Goal: Task Accomplishment & Management: Manage account settings

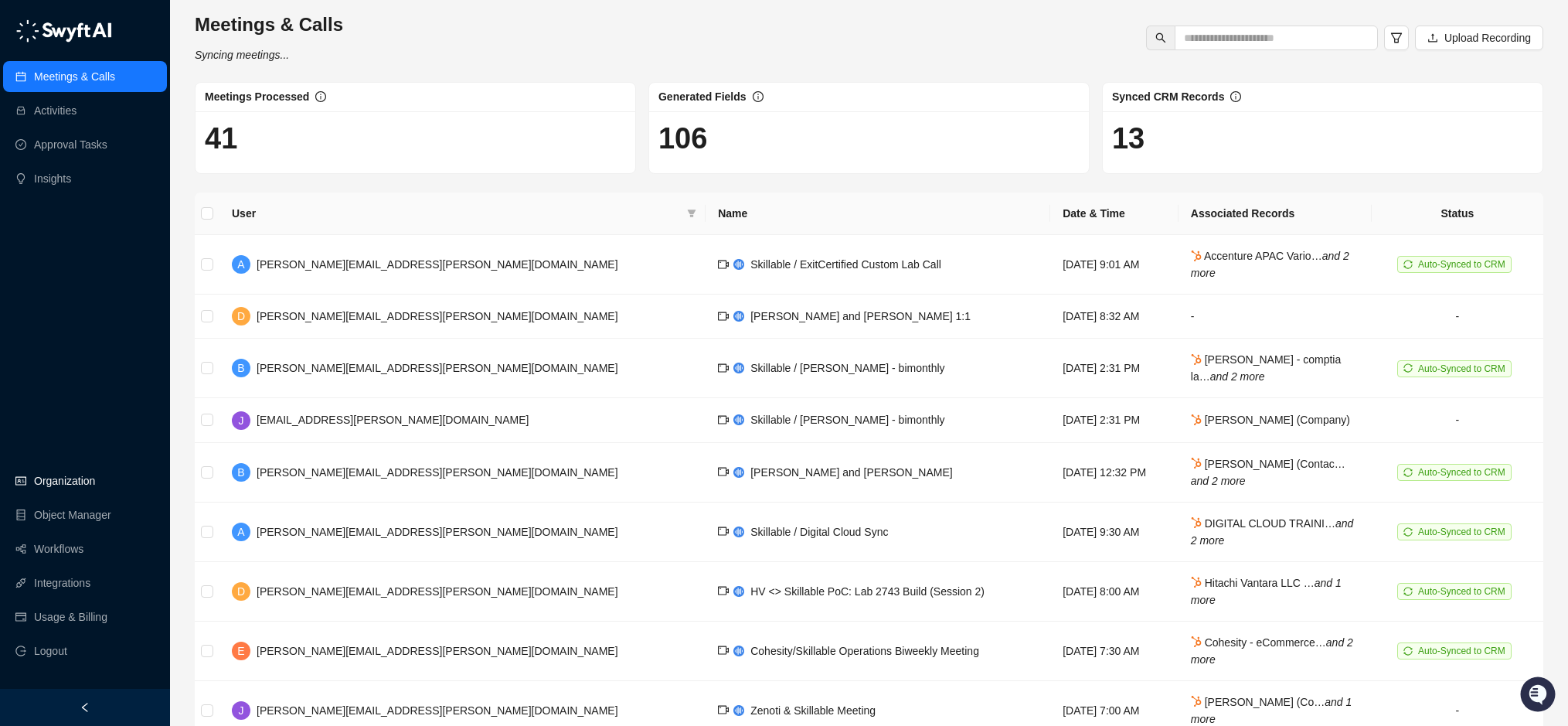
click at [71, 478] on link "Organization" at bounding box center [65, 480] width 61 height 31
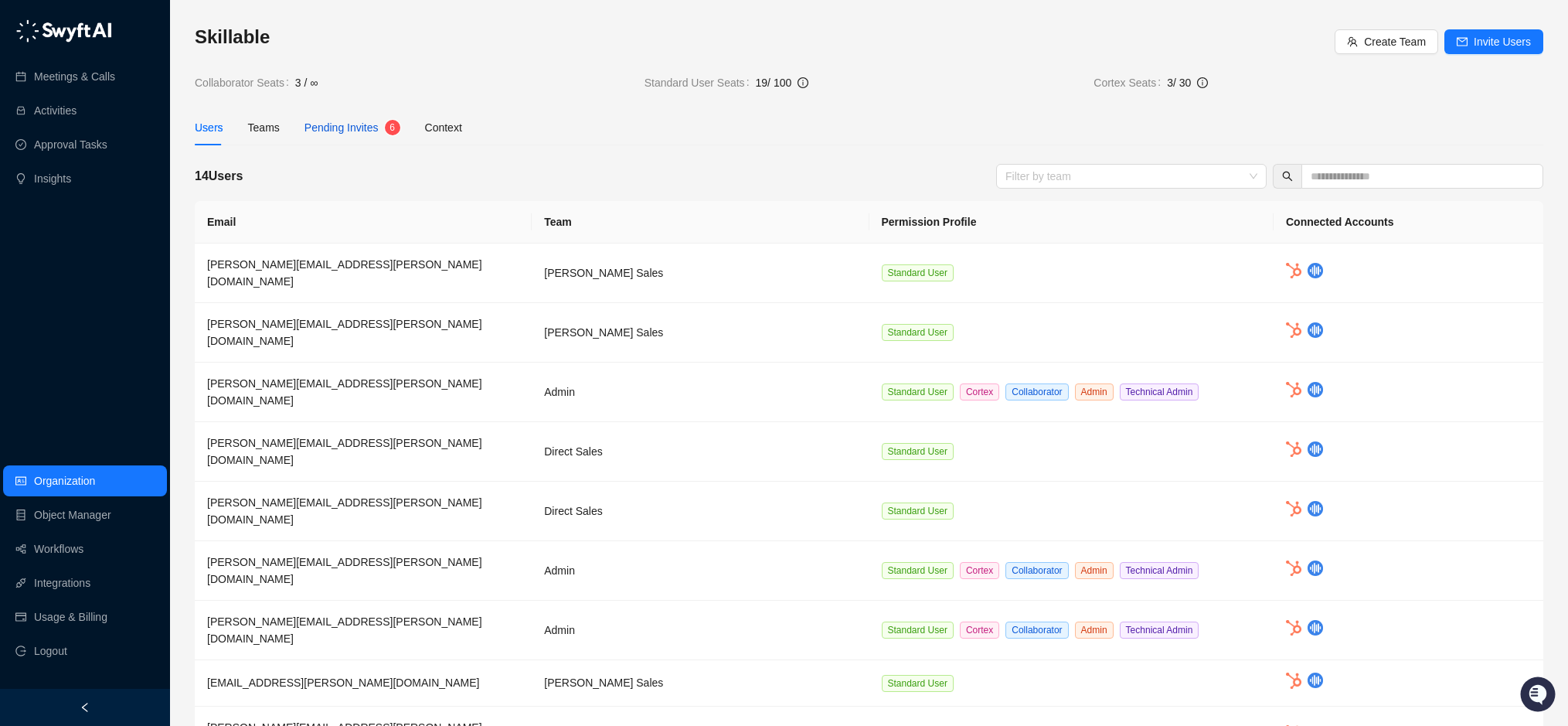
click at [334, 122] on span "Pending Invites" at bounding box center [341, 127] width 74 height 12
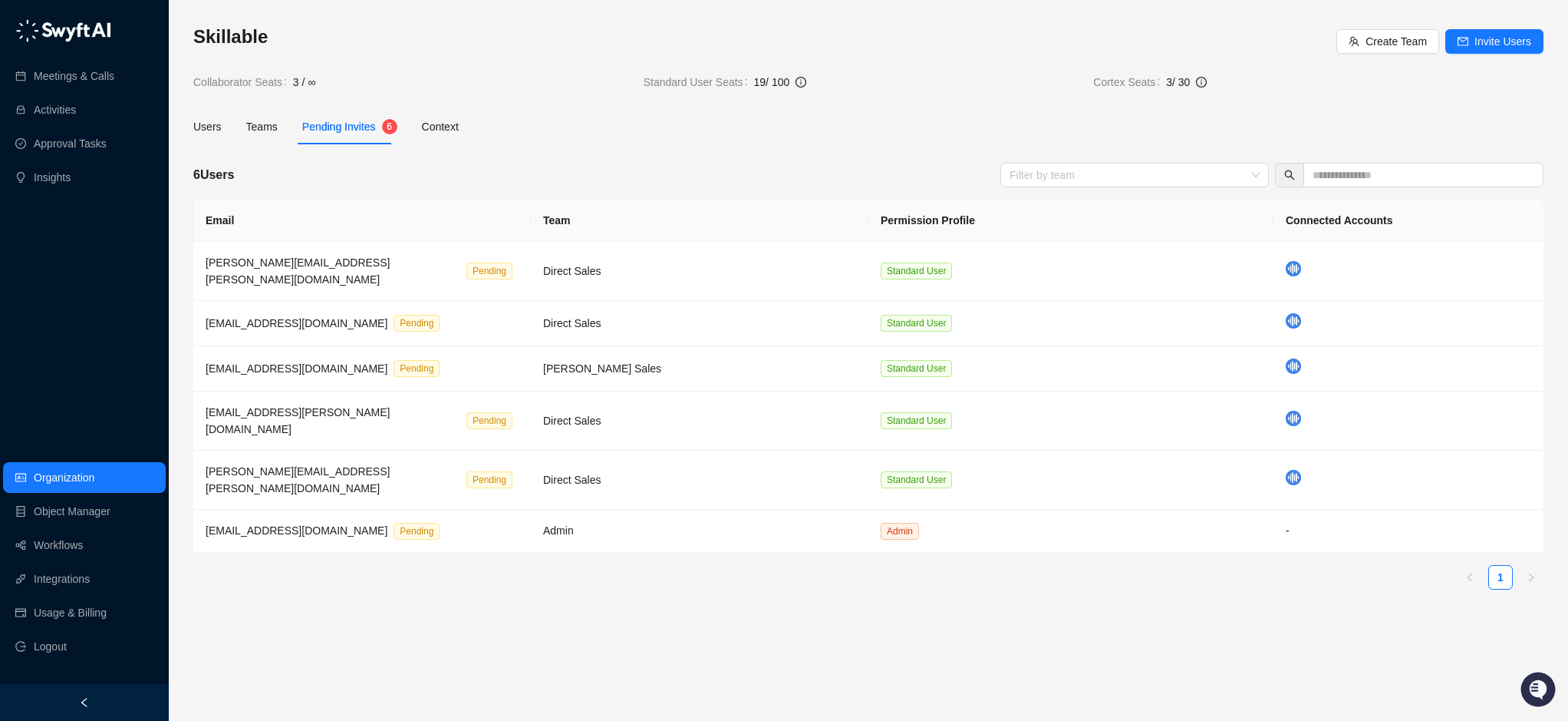
drag, startPoint x: 525, startPoint y: 580, endPoint x: 519, endPoint y: 571, distance: 10.8
click at [525, 580] on main "Skillable Create Team Invite Users Collaborator Seats 3 / ∞ Standard User Seats…" at bounding box center [868, 367] width 1350 height 684
click at [211, 130] on div "Users" at bounding box center [208, 126] width 28 height 16
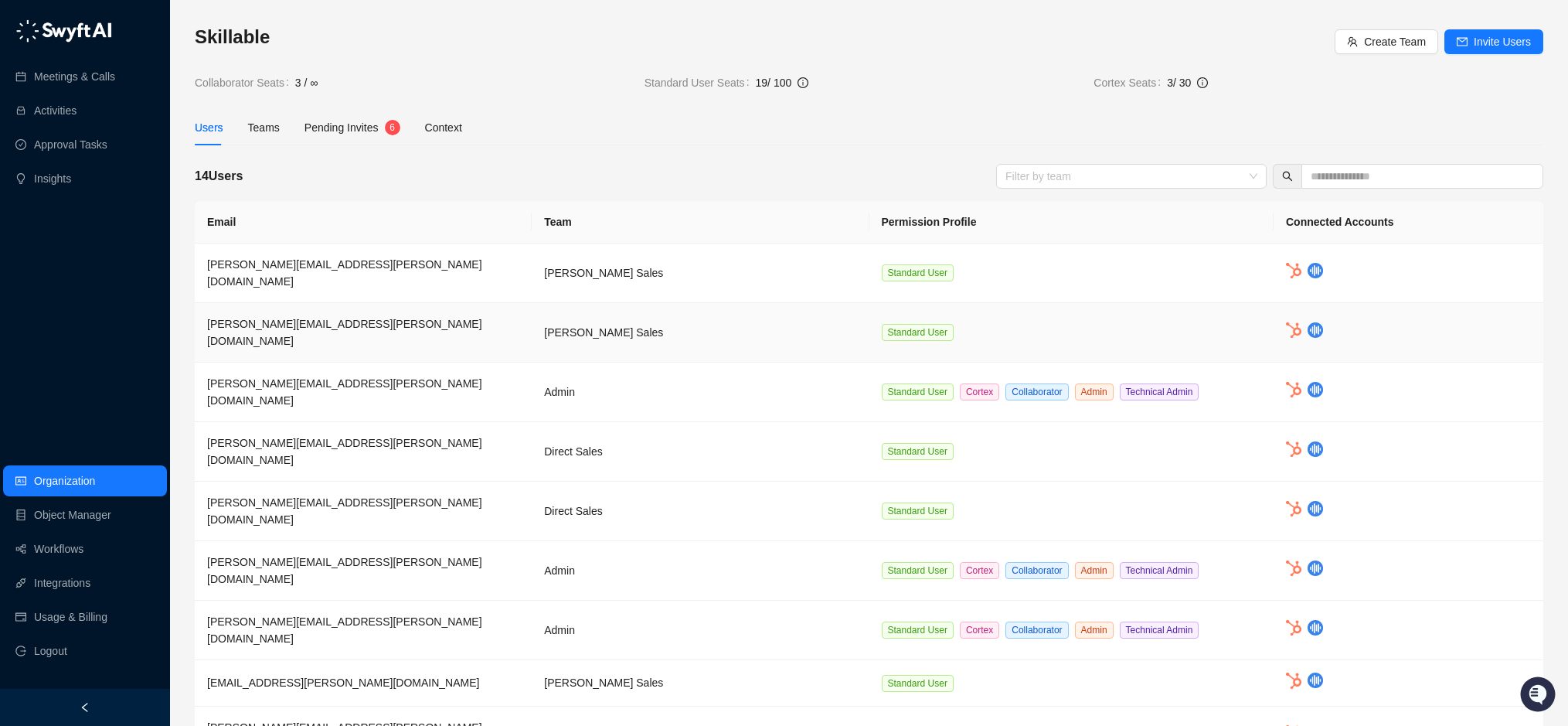
scroll to position [41, 0]
